Goal: Navigation & Orientation: Find specific page/section

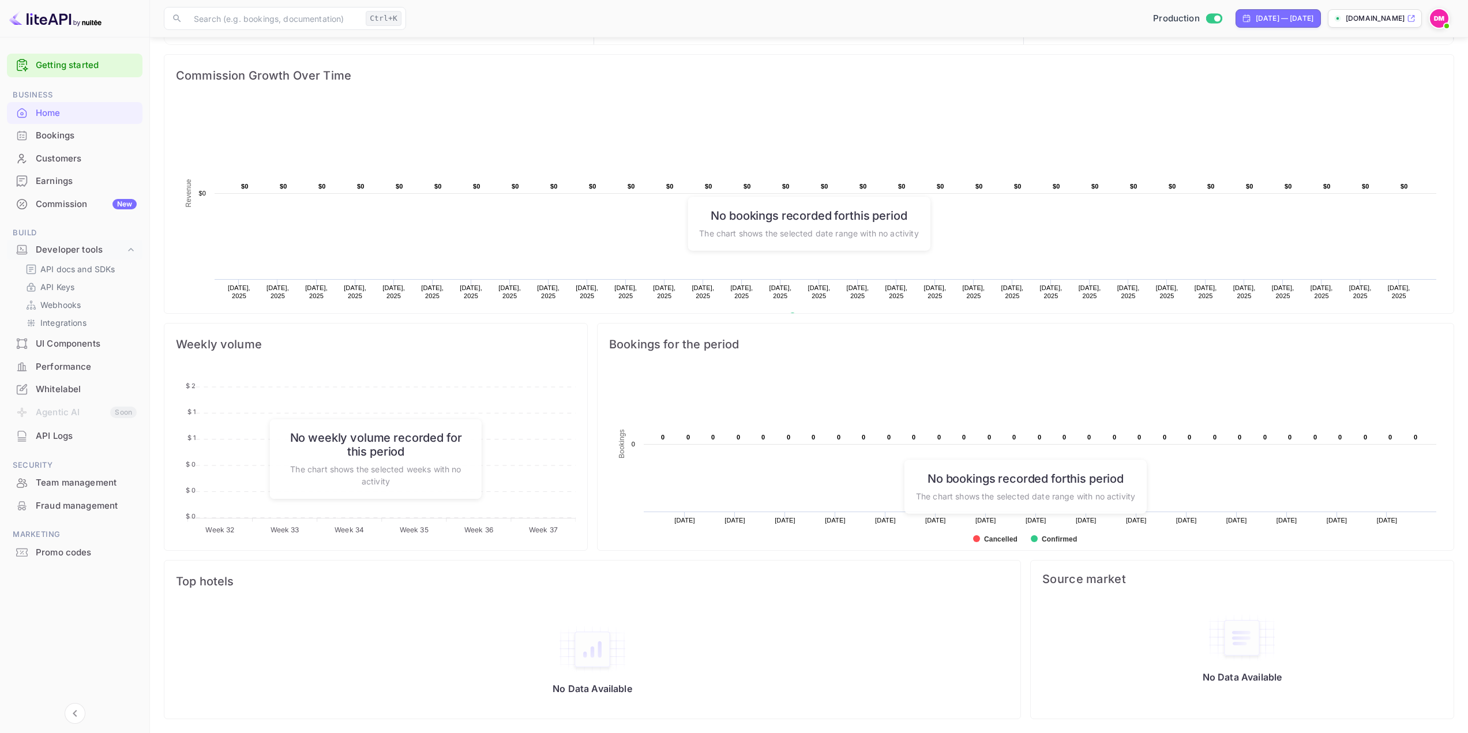
scroll to position [179, 414]
click at [44, 199] on div "Commission New" at bounding box center [86, 204] width 101 height 13
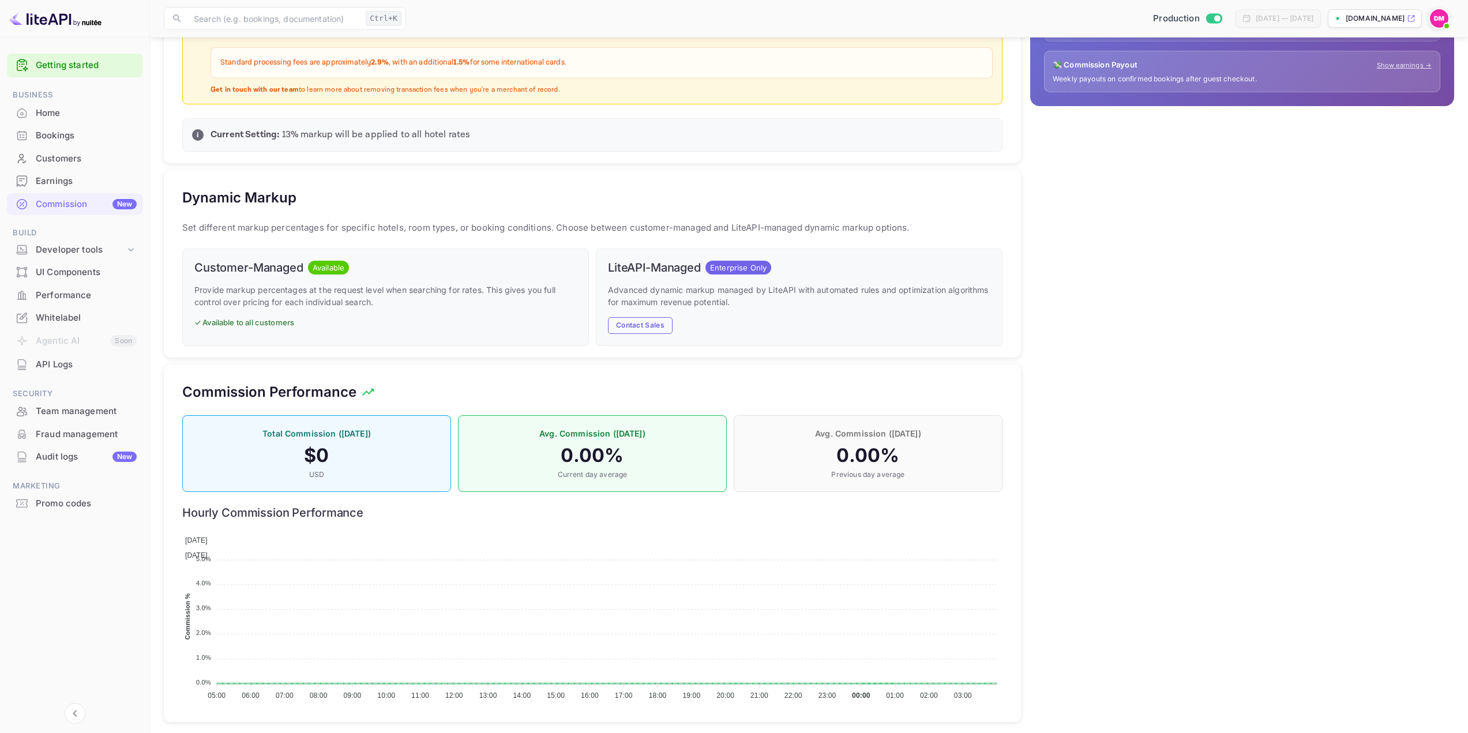
scroll to position [404, 0]
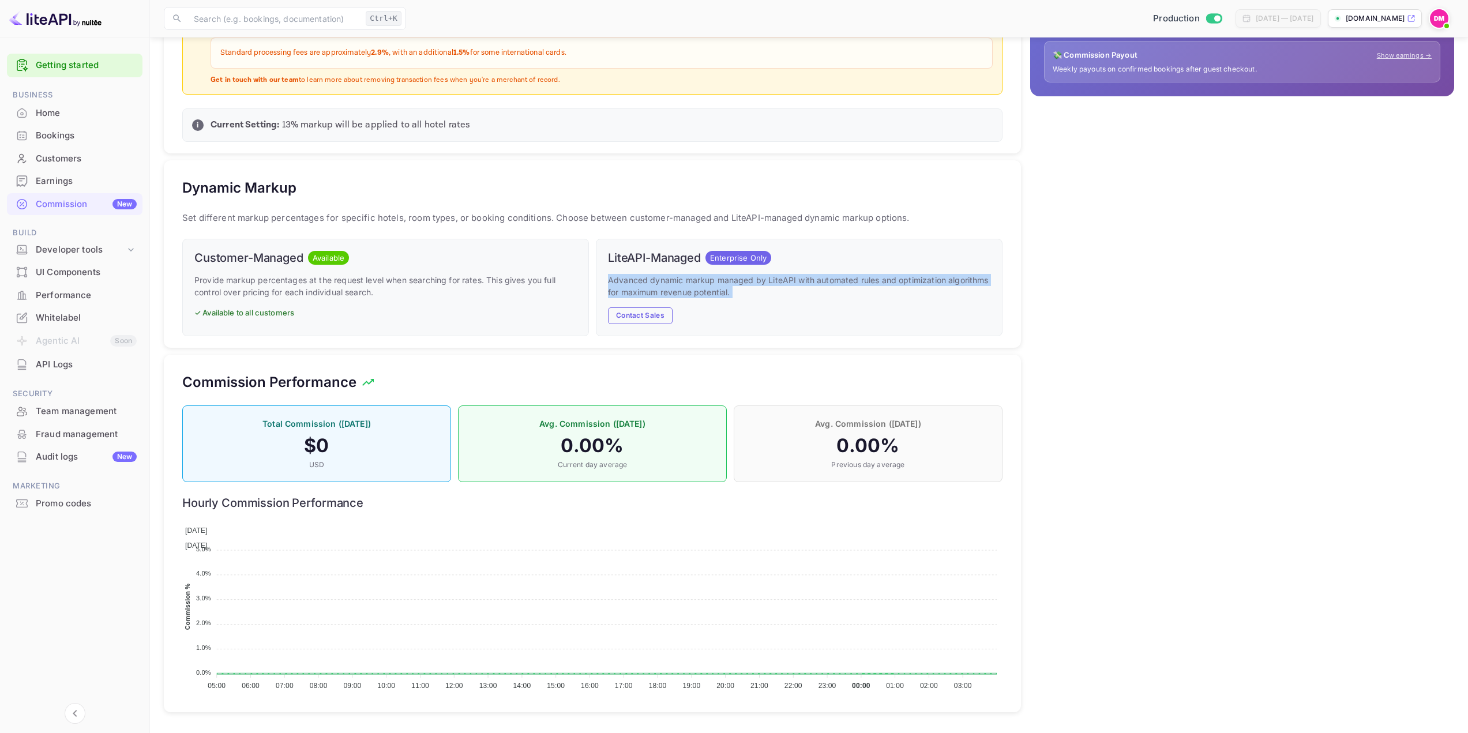
drag, startPoint x: 750, startPoint y: 306, endPoint x: 601, endPoint y: 281, distance: 150.8
click at [601, 281] on div "LiteAPI-Managed Enterprise Only Advanced dynamic markup managed by LiteAPI with…" at bounding box center [799, 287] width 407 height 97
click at [654, 281] on p "Advanced dynamic markup managed by LiteAPI with automated rules and optimizatio…" at bounding box center [799, 286] width 382 height 24
drag, startPoint x: 706, startPoint y: 257, endPoint x: 786, endPoint y: 256, distance: 80.2
click at [786, 256] on div "LiteAPI-Managed Enterprise Only" at bounding box center [799, 258] width 382 height 14
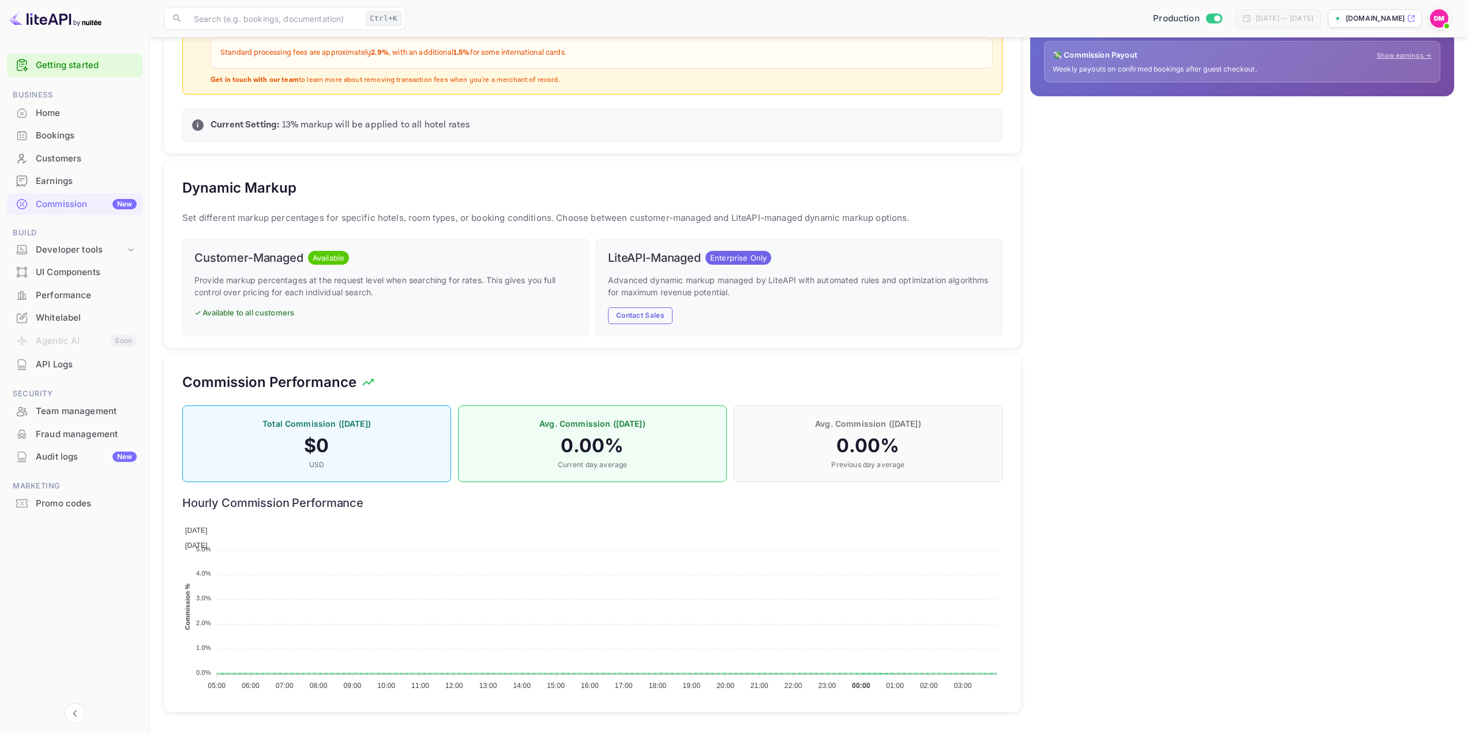
click at [764, 294] on p "Advanced dynamic markup managed by LiteAPI with automated rules and optimizatio…" at bounding box center [799, 286] width 382 height 24
drag, startPoint x: 754, startPoint y: 300, endPoint x: 600, endPoint y: 277, distance: 156.2
click at [600, 277] on div "LiteAPI-Managed Enterprise Only Advanced dynamic markup managed by LiteAPI with…" at bounding box center [799, 287] width 407 height 97
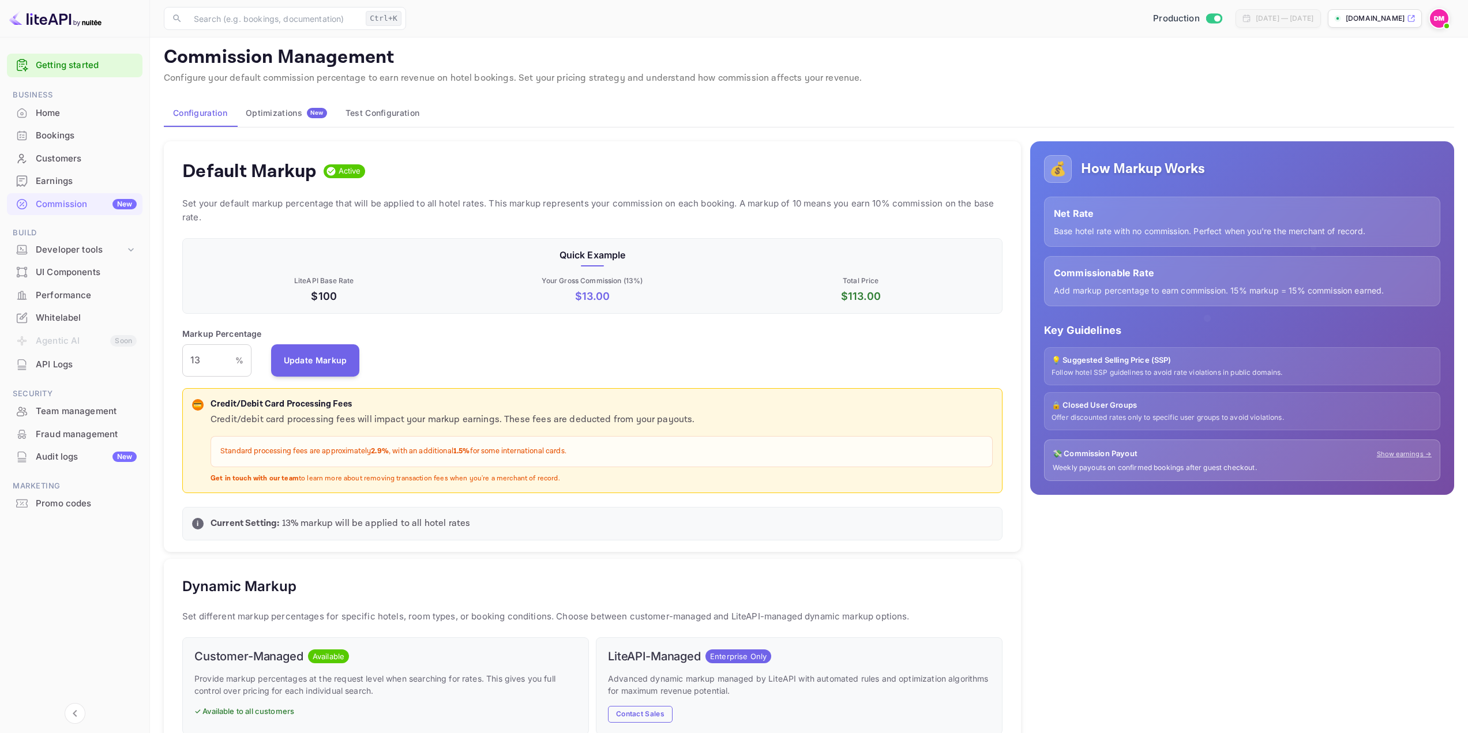
scroll to position [0, 0]
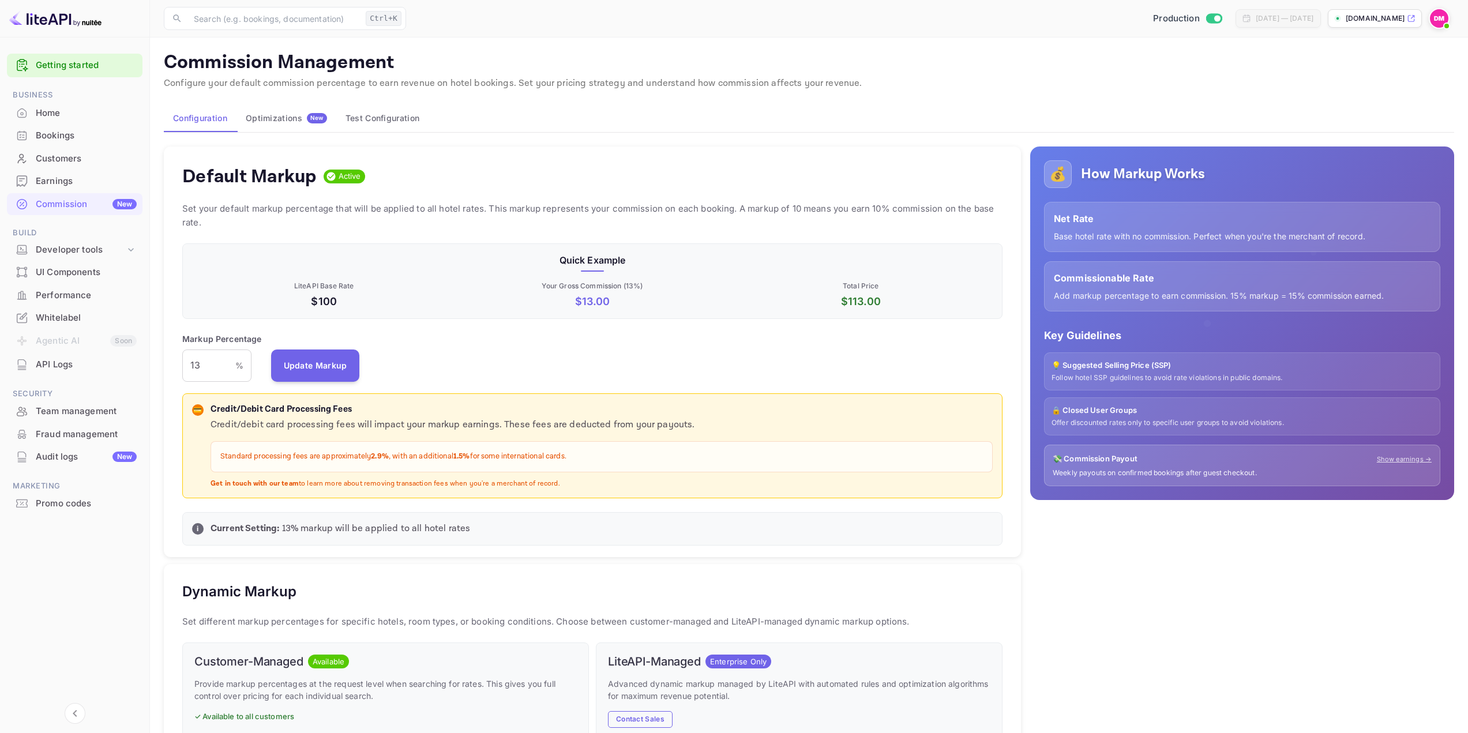
click at [108, 459] on div "Audit logs New" at bounding box center [86, 456] width 101 height 13
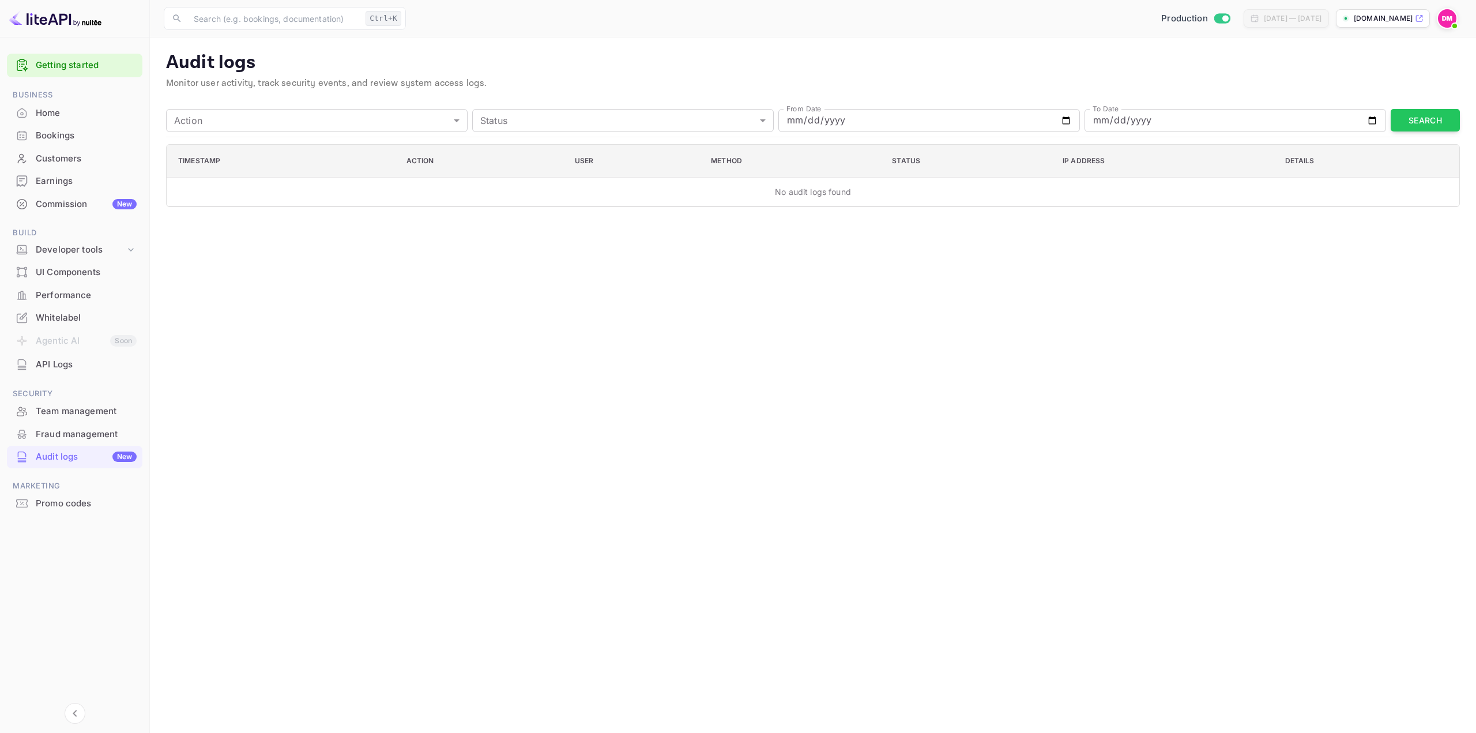
click at [65, 420] on div "Team management" at bounding box center [75, 411] width 136 height 22
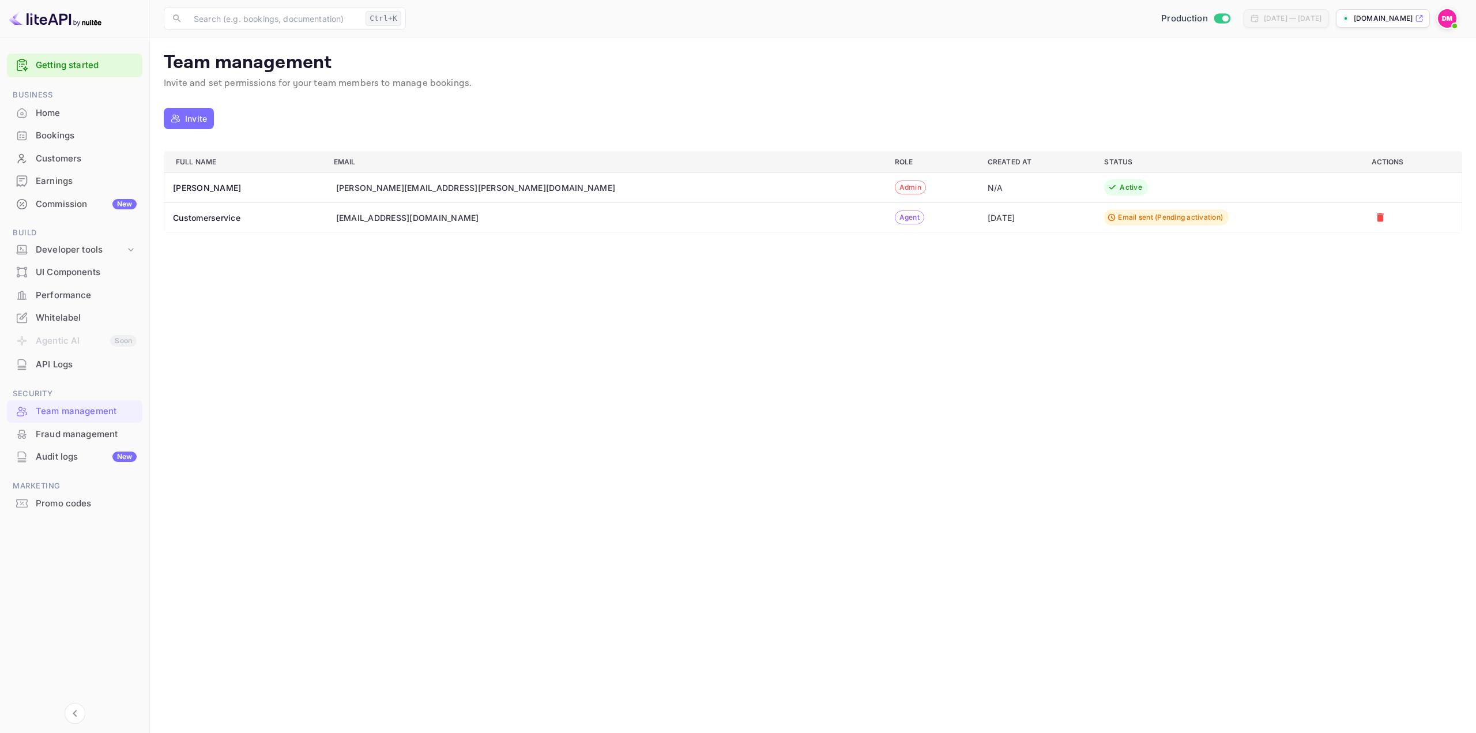
click at [66, 441] on div "Fraud management" at bounding box center [75, 434] width 136 height 22
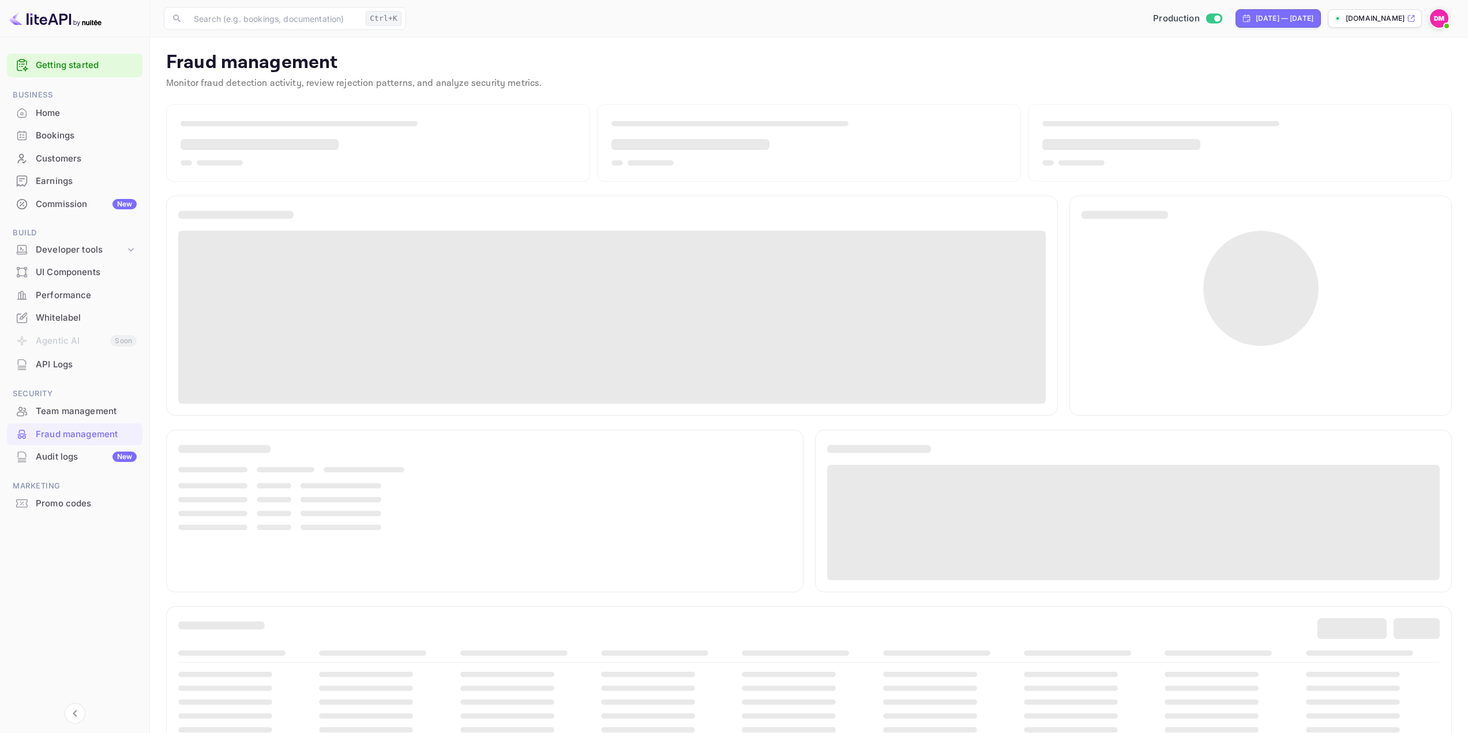
click at [74, 361] on div "API Logs" at bounding box center [86, 364] width 101 height 13
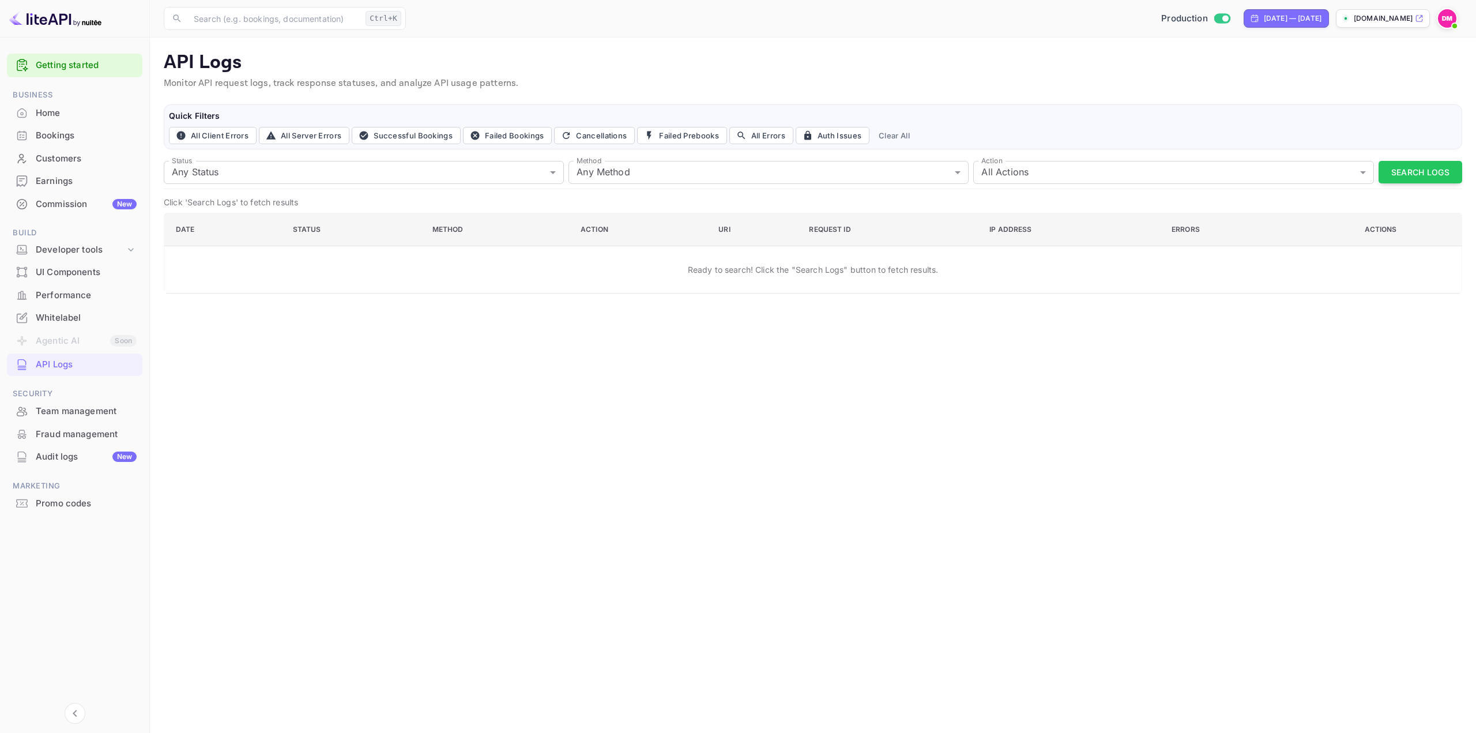
click at [81, 310] on div "Whitelabel" at bounding box center [75, 318] width 136 height 22
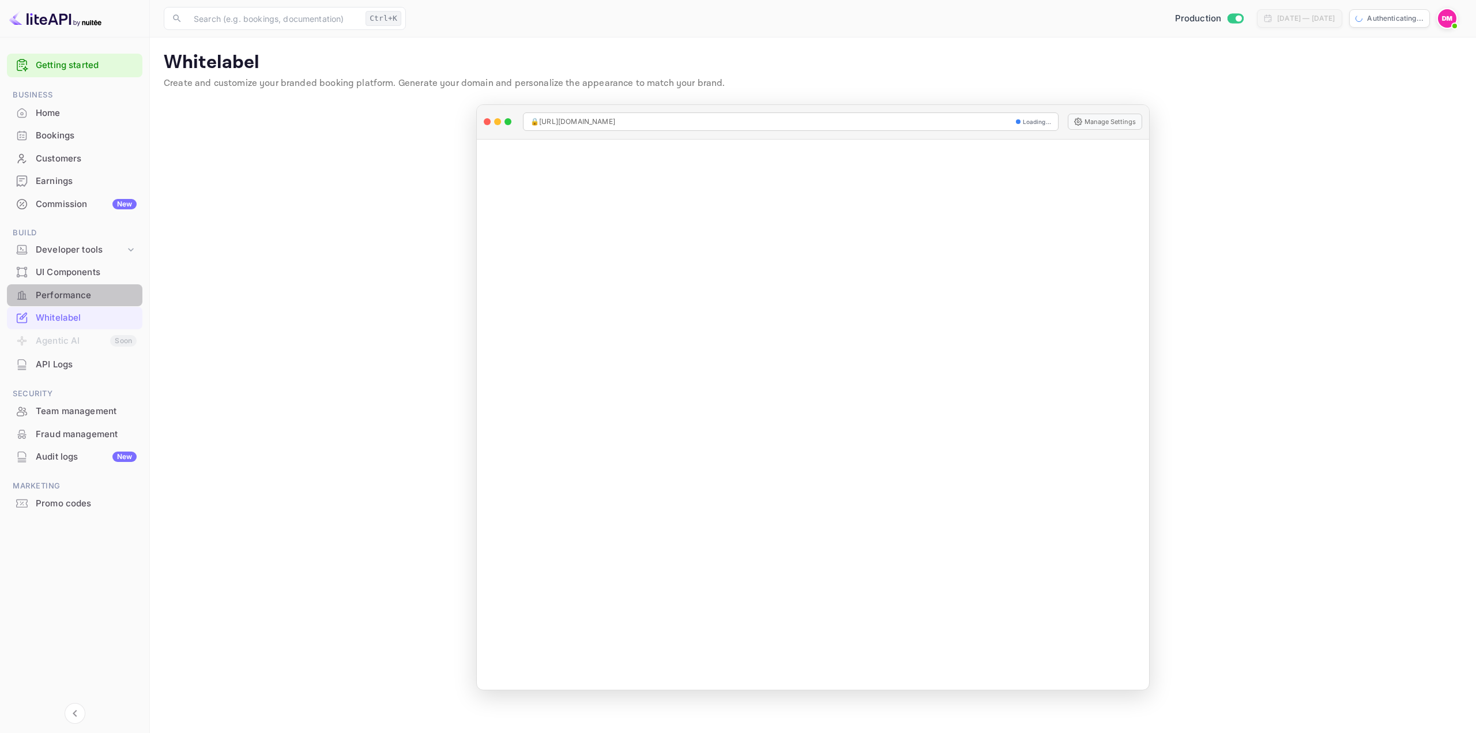
click at [85, 298] on div "Performance" at bounding box center [86, 295] width 101 height 13
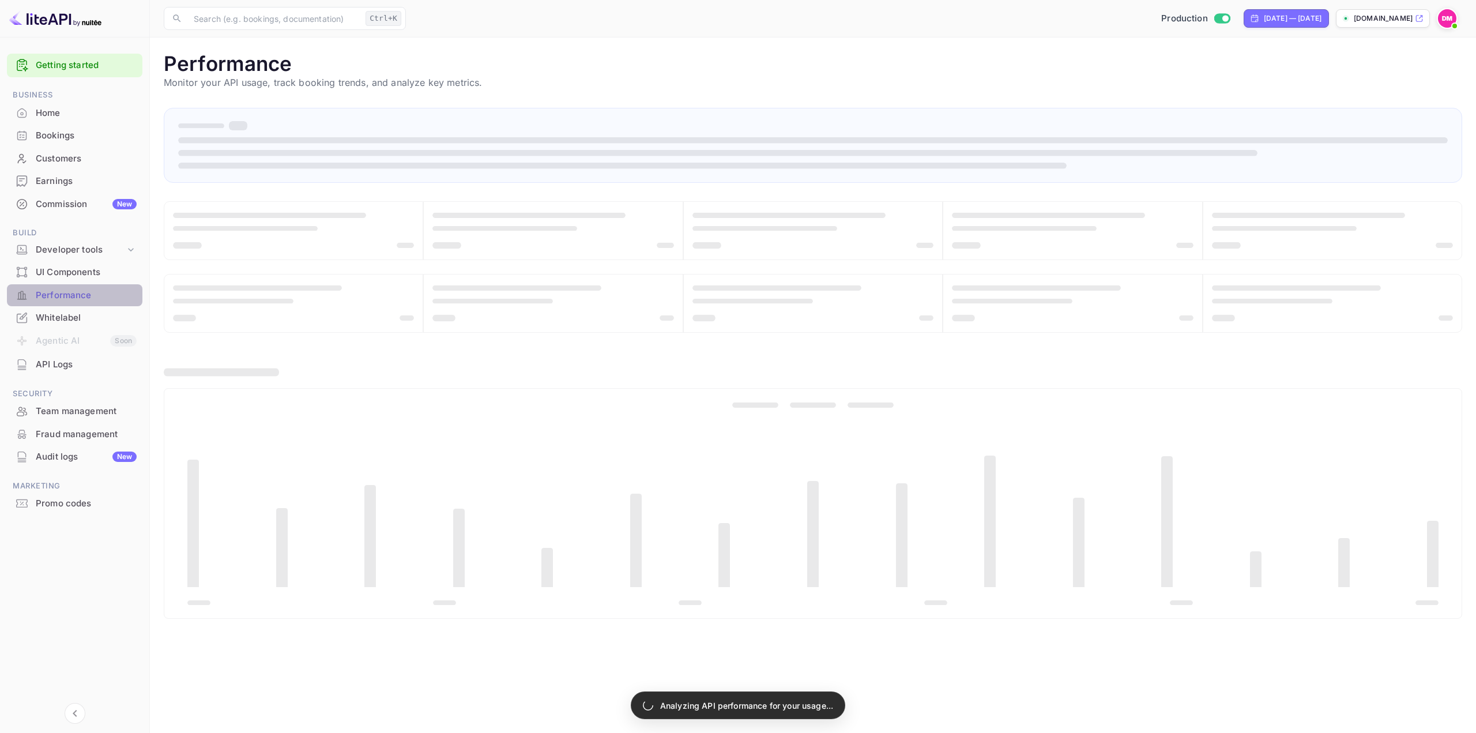
click at [97, 285] on div "Performance" at bounding box center [75, 295] width 136 height 22
click at [90, 273] on div "UI Components" at bounding box center [86, 272] width 101 height 13
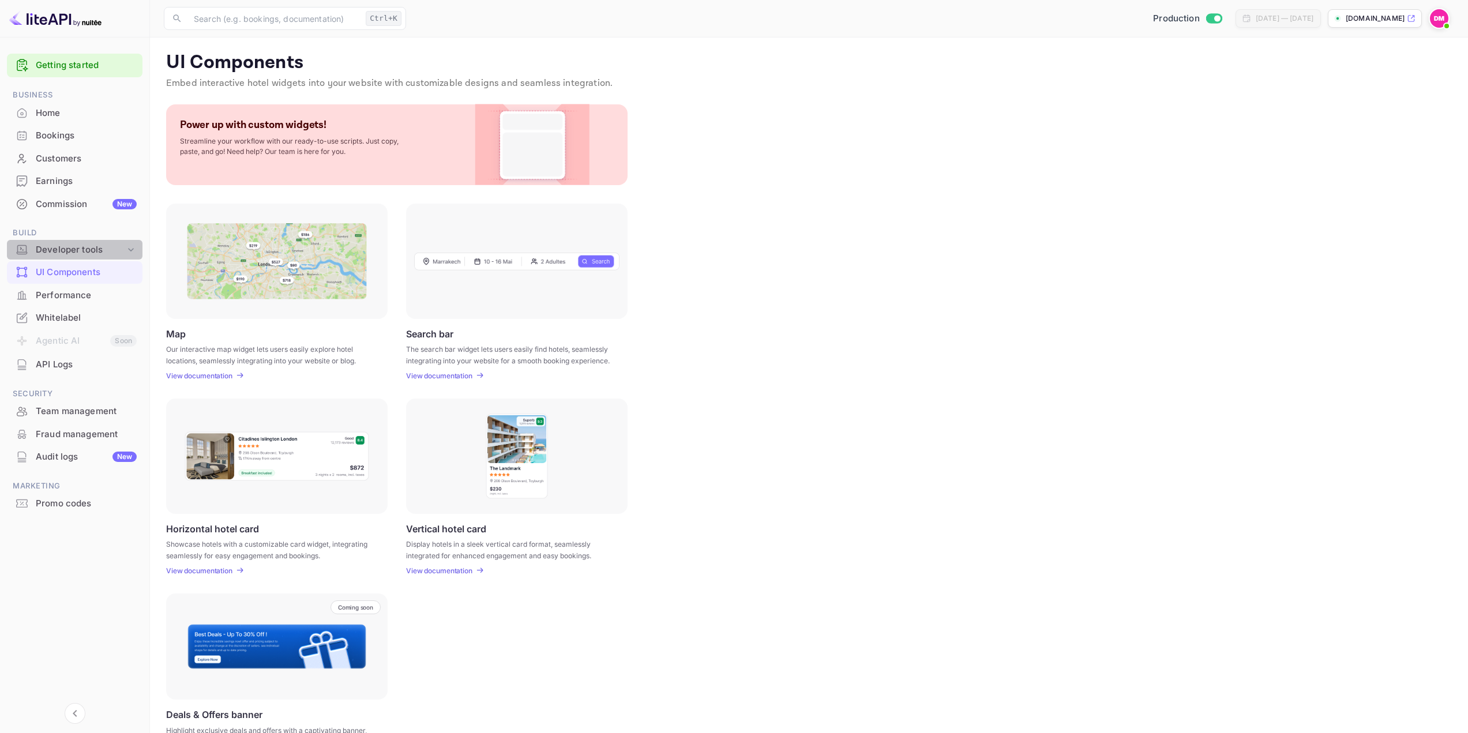
click at [88, 242] on div "Developer tools" at bounding box center [75, 250] width 136 height 20
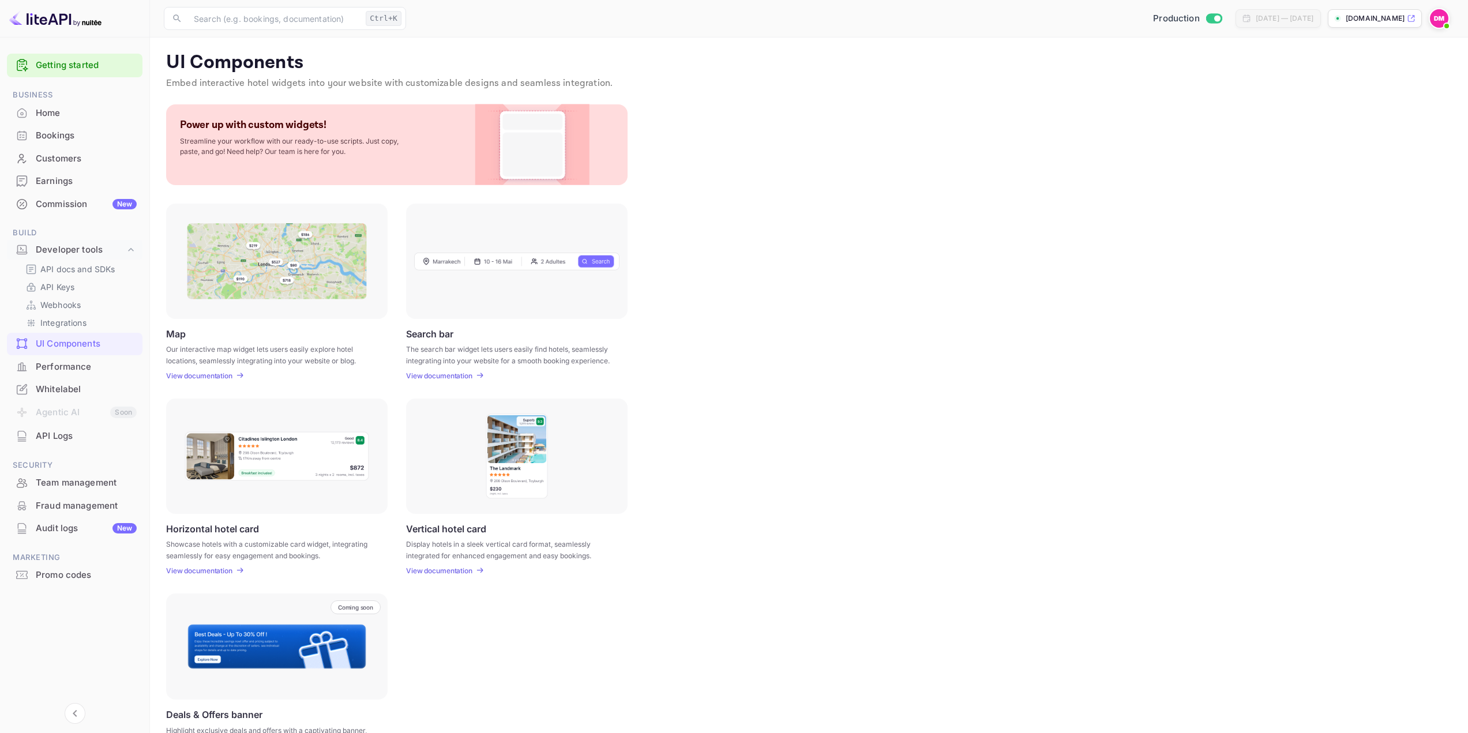
click at [95, 278] on div "API docs and SDKs API Keys Webhooks Integrations" at bounding box center [75, 296] width 136 height 70
click at [95, 285] on link "API Keys" at bounding box center [79, 287] width 108 height 12
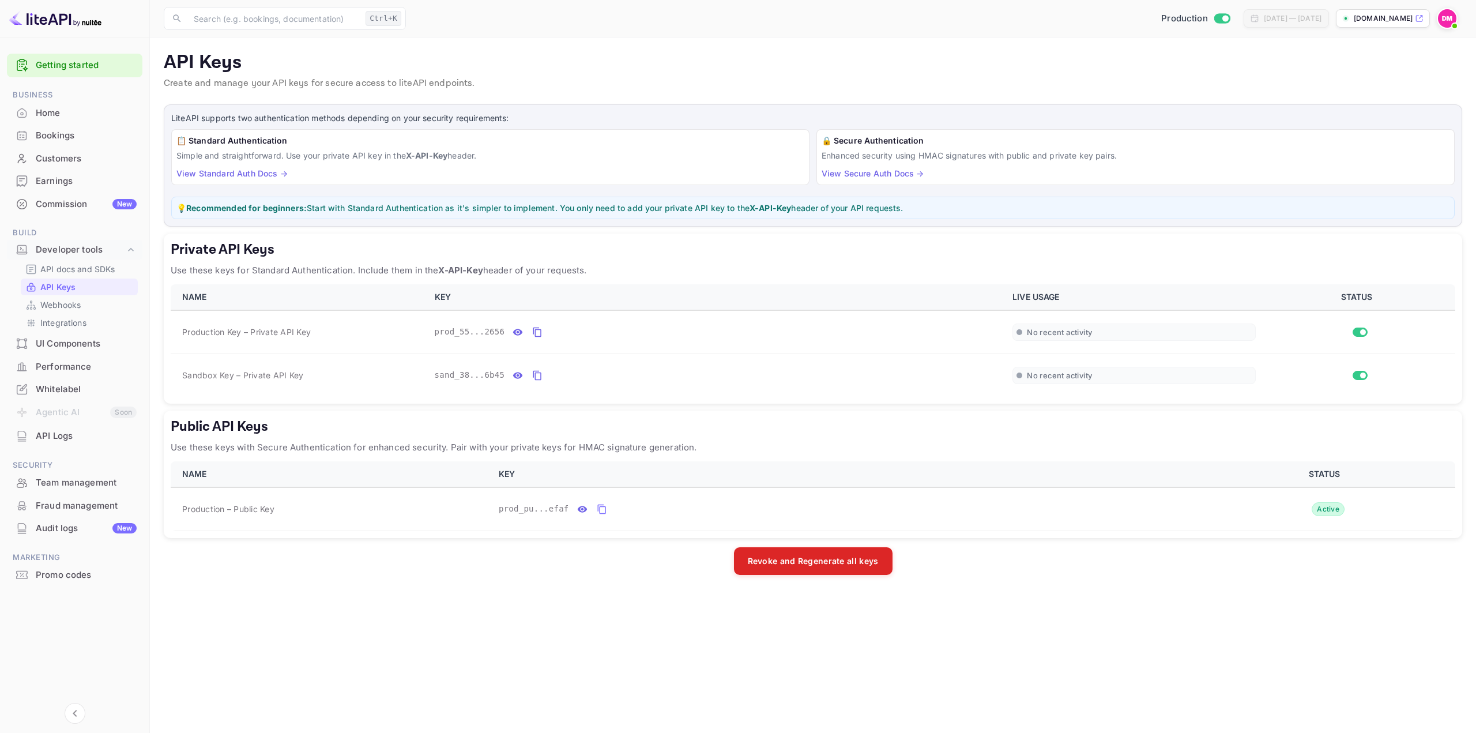
click at [67, 204] on div "Commission New" at bounding box center [86, 204] width 101 height 13
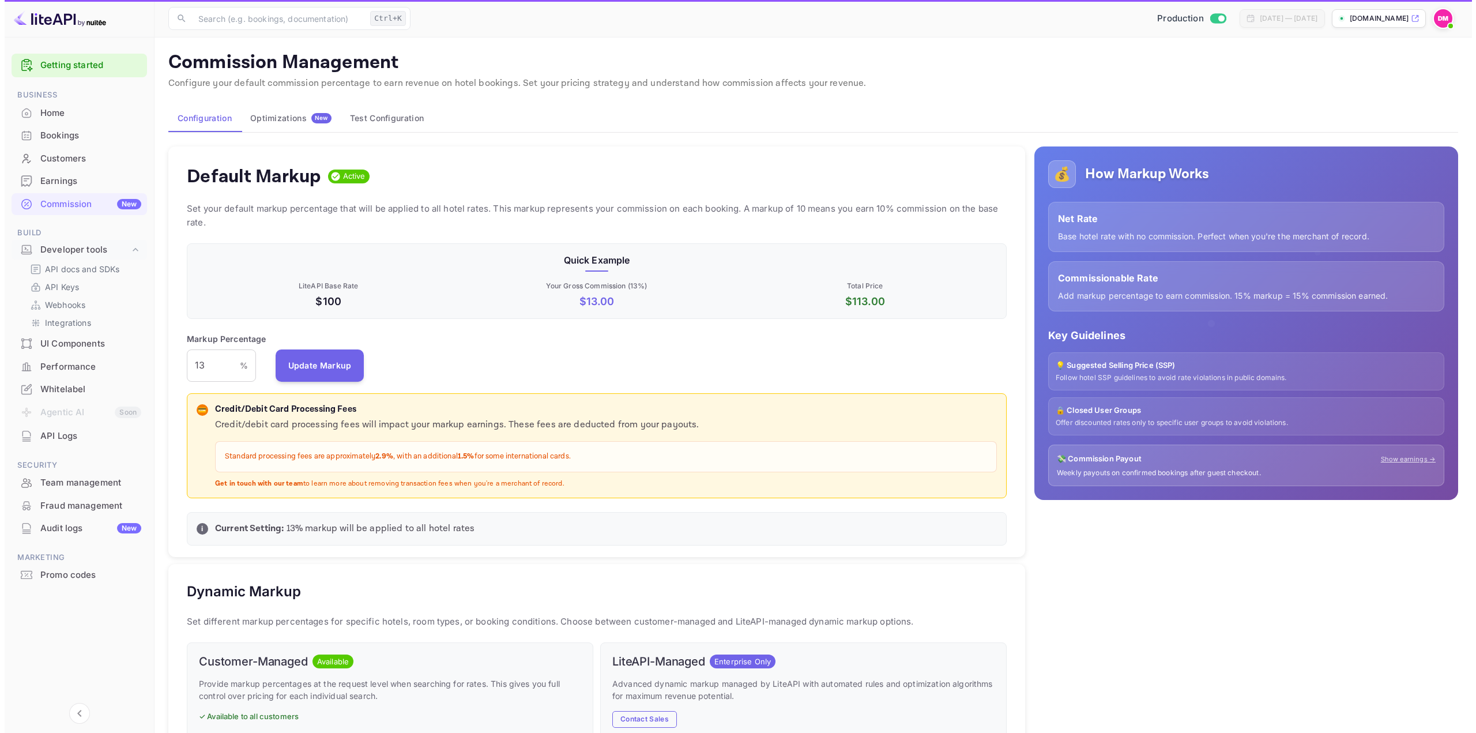
scroll to position [196, 811]
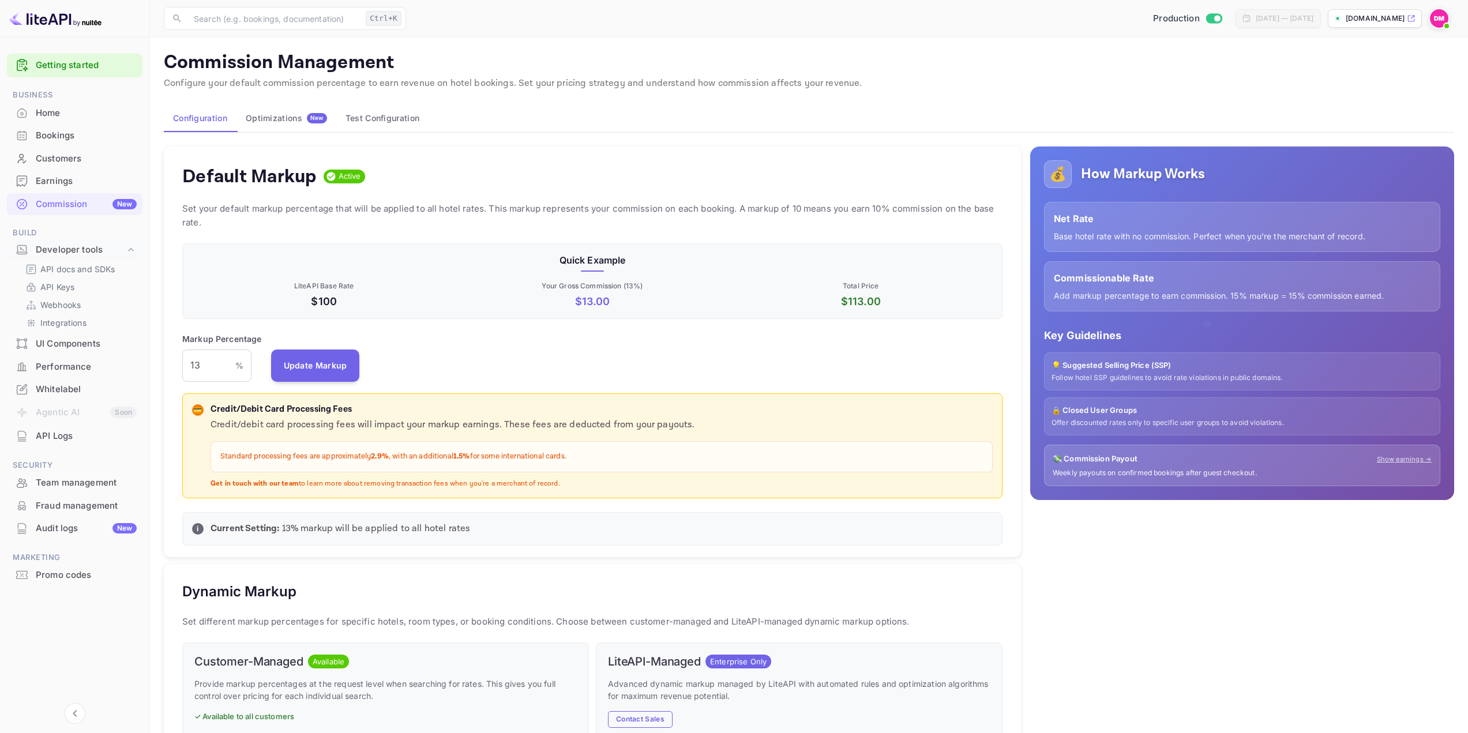
click at [70, 386] on div "Whitelabel" at bounding box center [86, 389] width 101 height 13
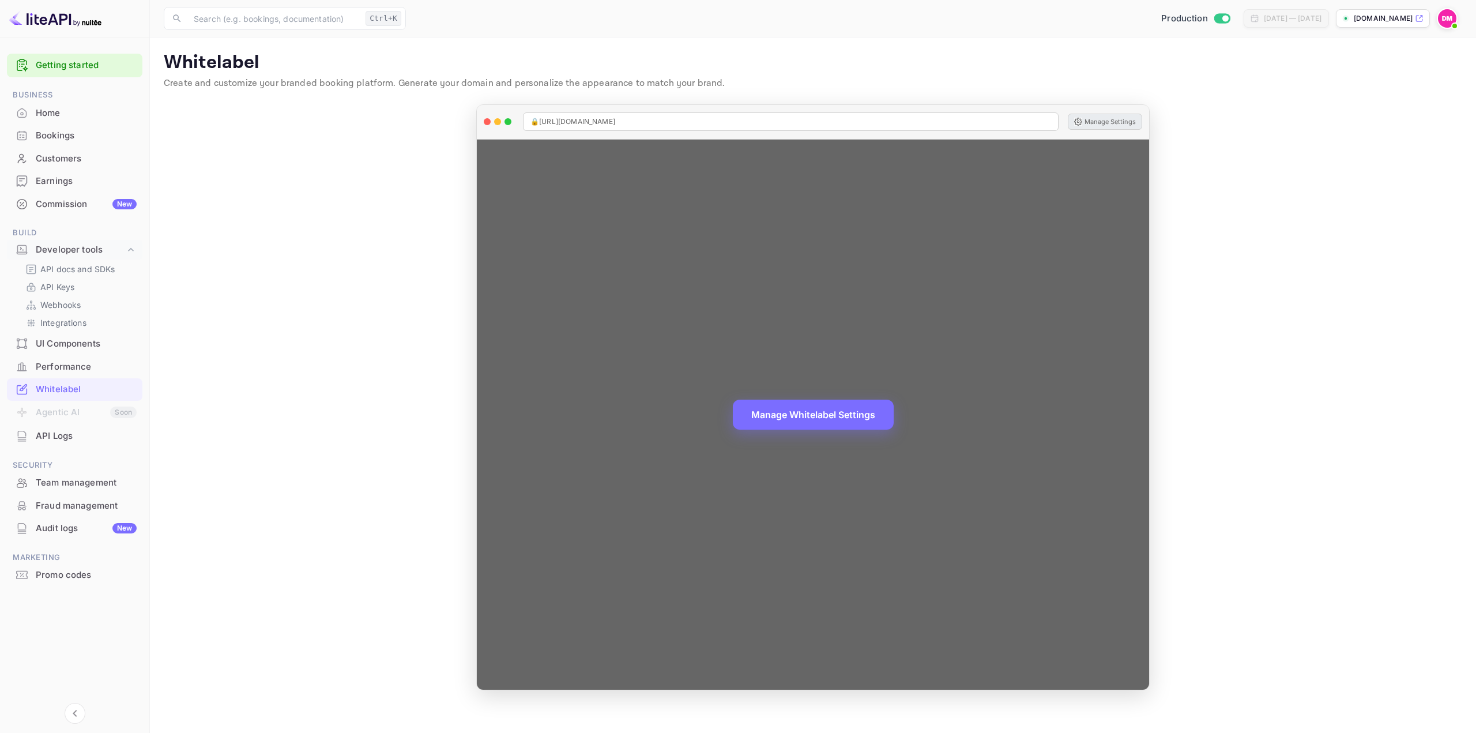
click at [1120, 118] on button "Manage Settings" at bounding box center [1105, 122] width 74 height 16
